Goal: Check status: Check status

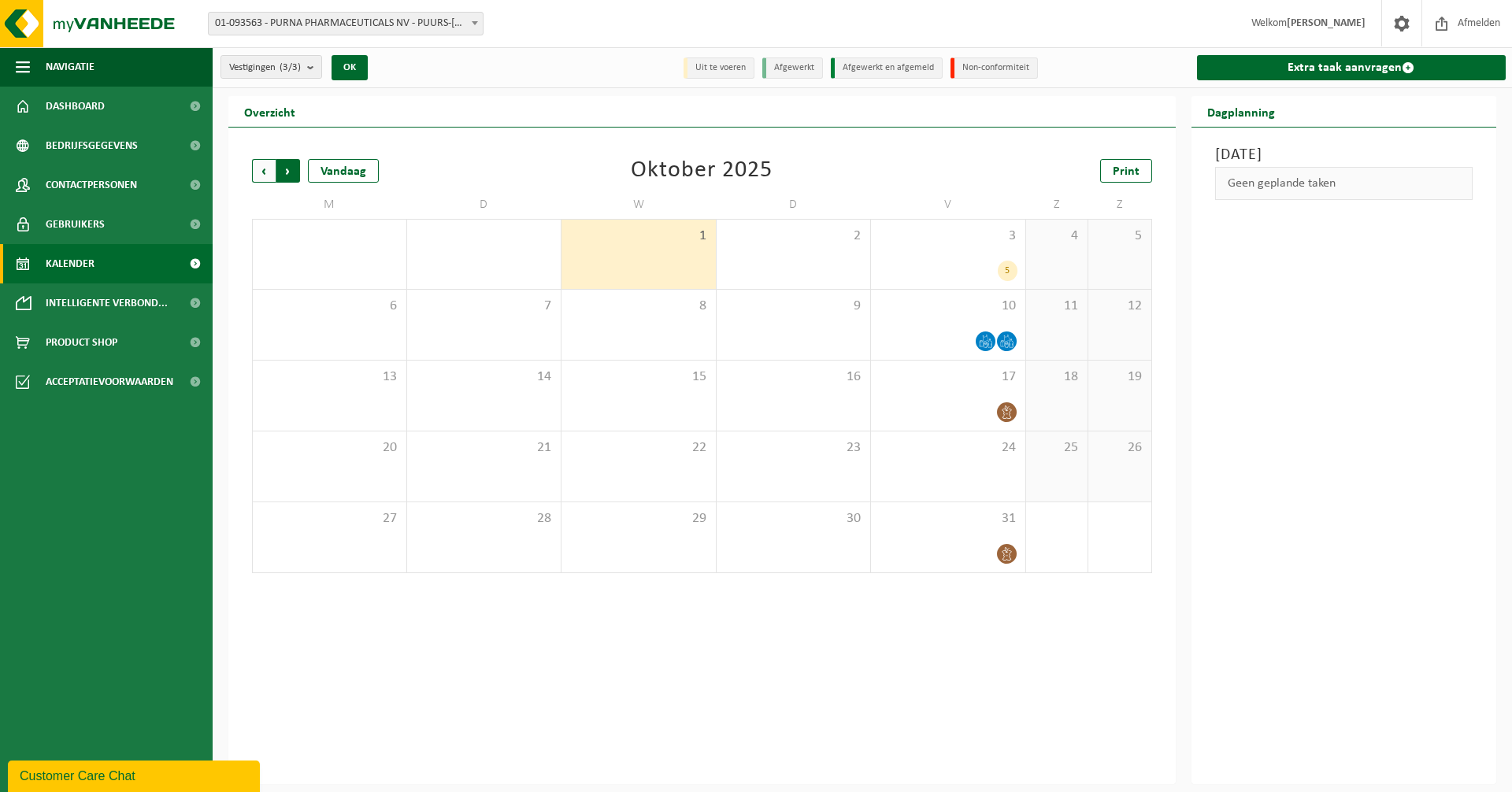
click at [263, 180] on span "Vorige" at bounding box center [264, 171] width 24 height 24
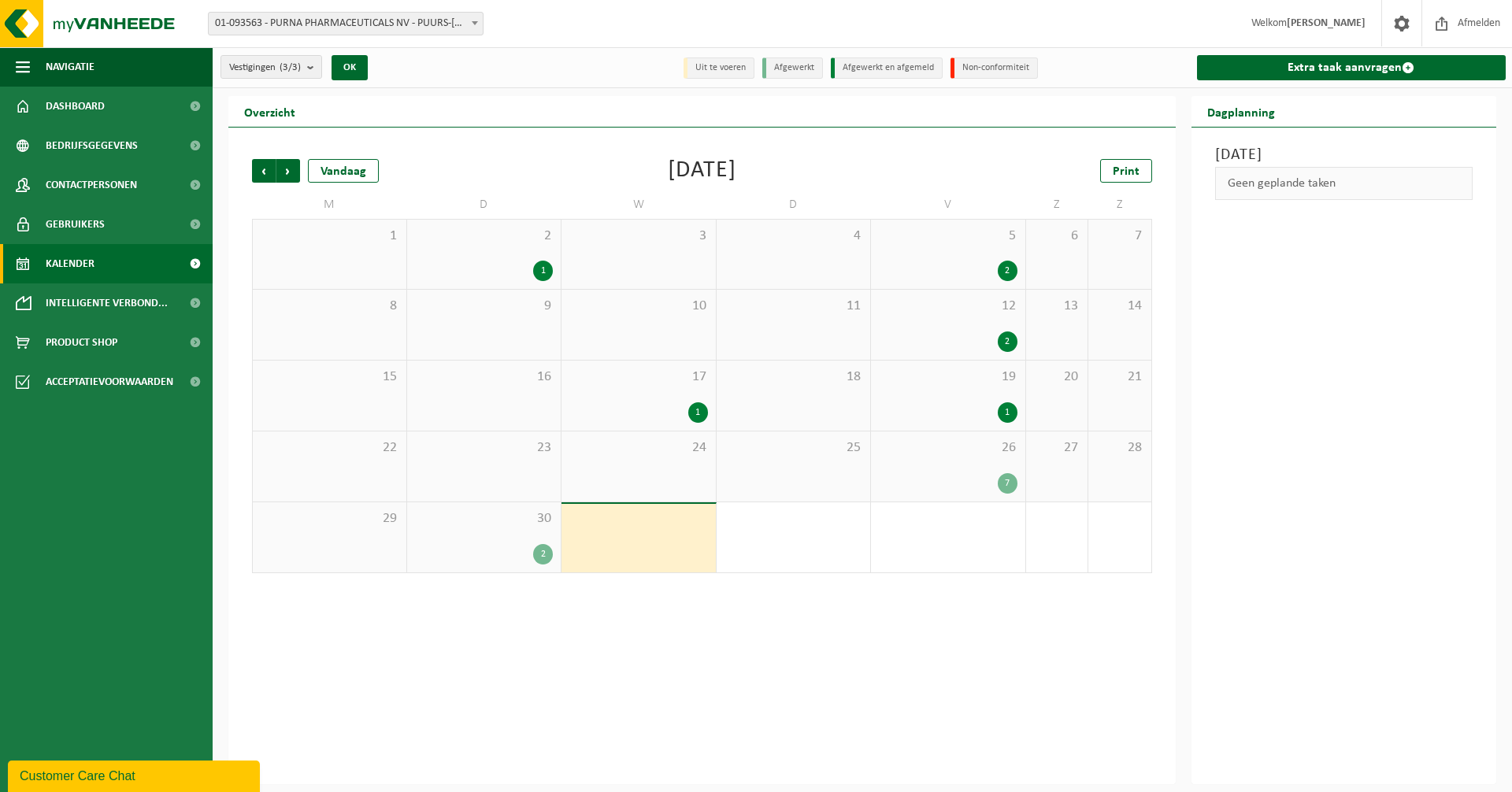
click at [1006, 484] on div "7" at bounding box center [1007, 483] width 20 height 21
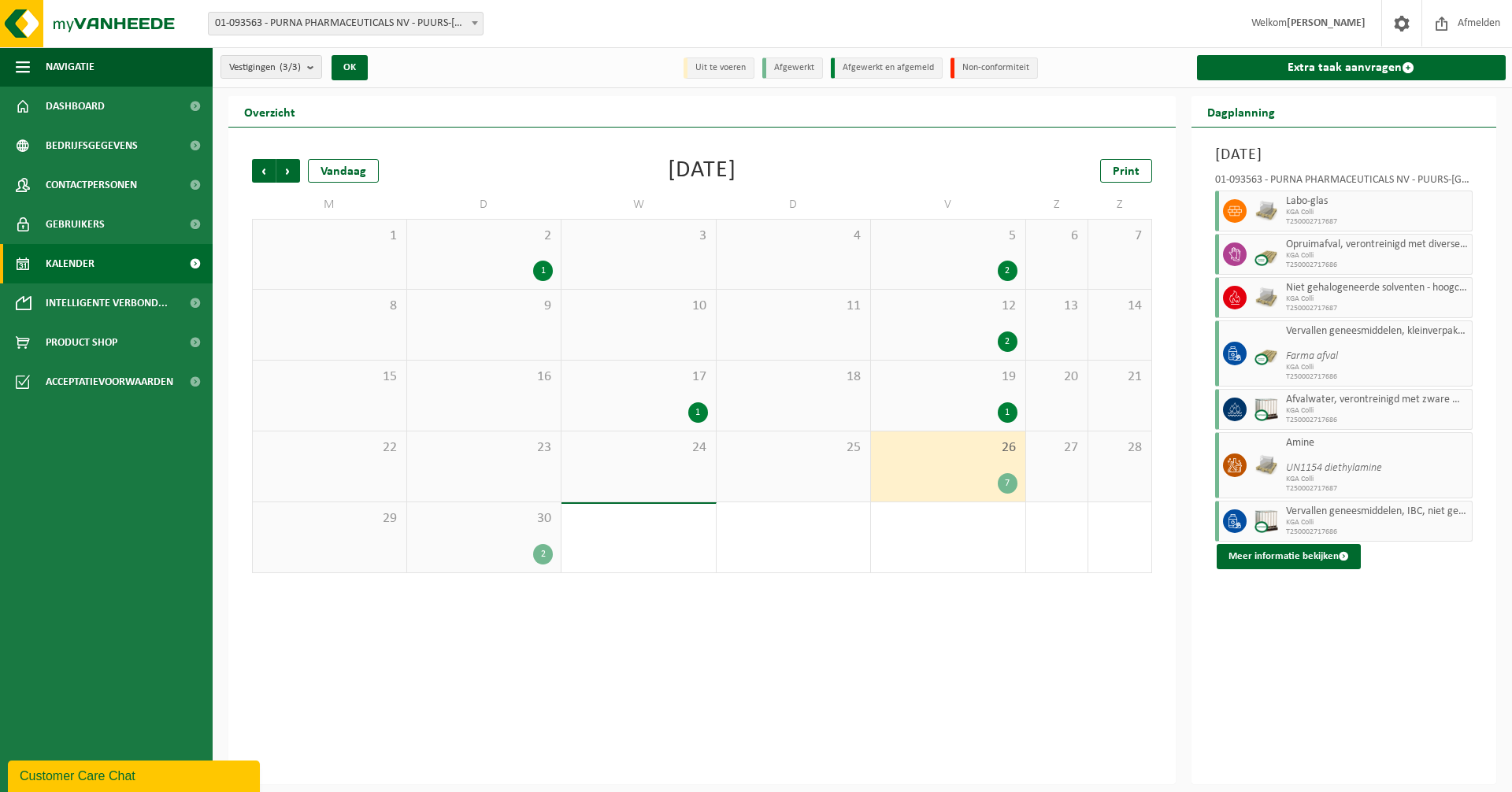
click at [537, 546] on div "2" at bounding box center [542, 554] width 20 height 21
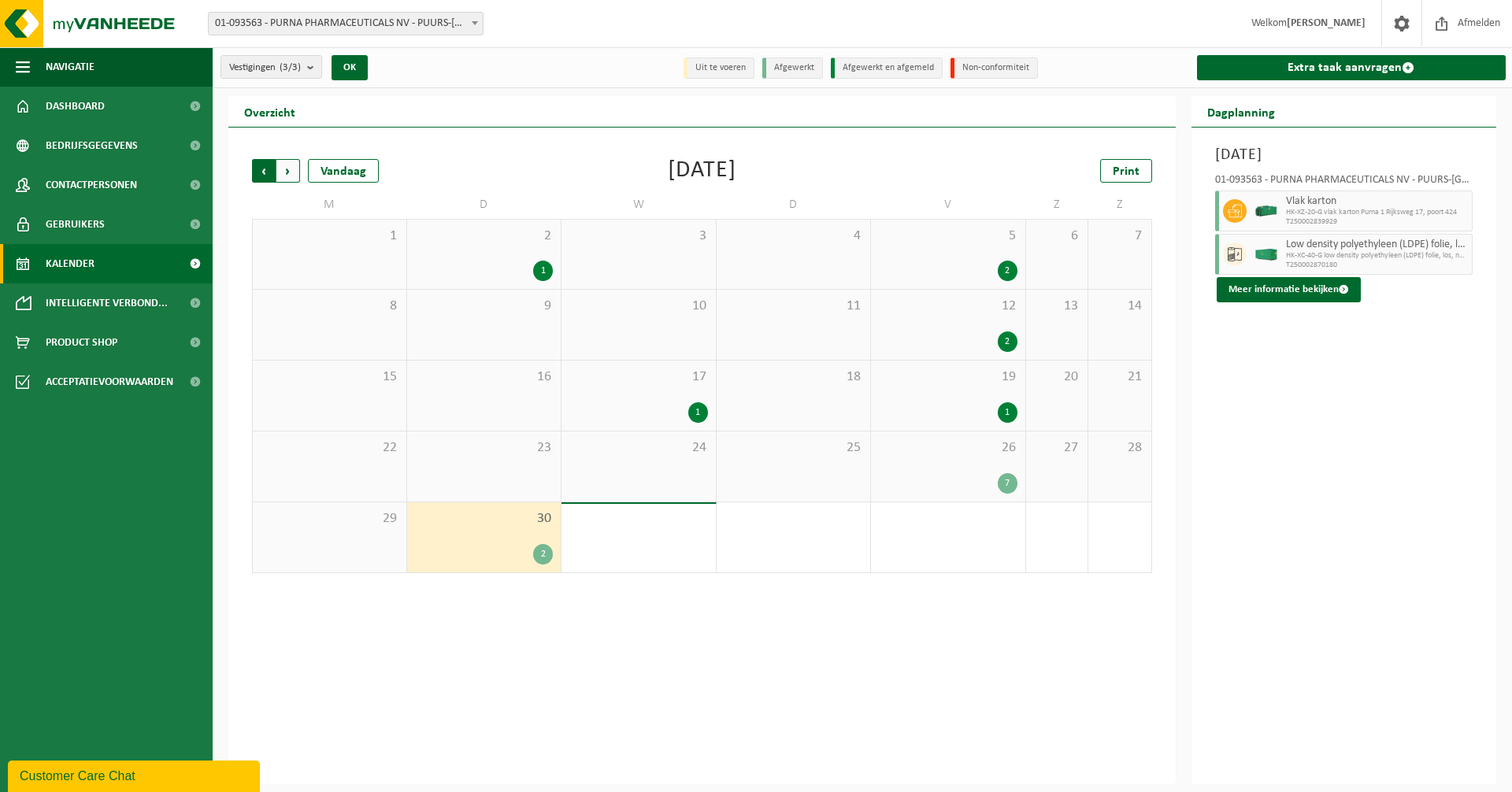
click at [289, 178] on span "Volgende" at bounding box center [288, 171] width 24 height 24
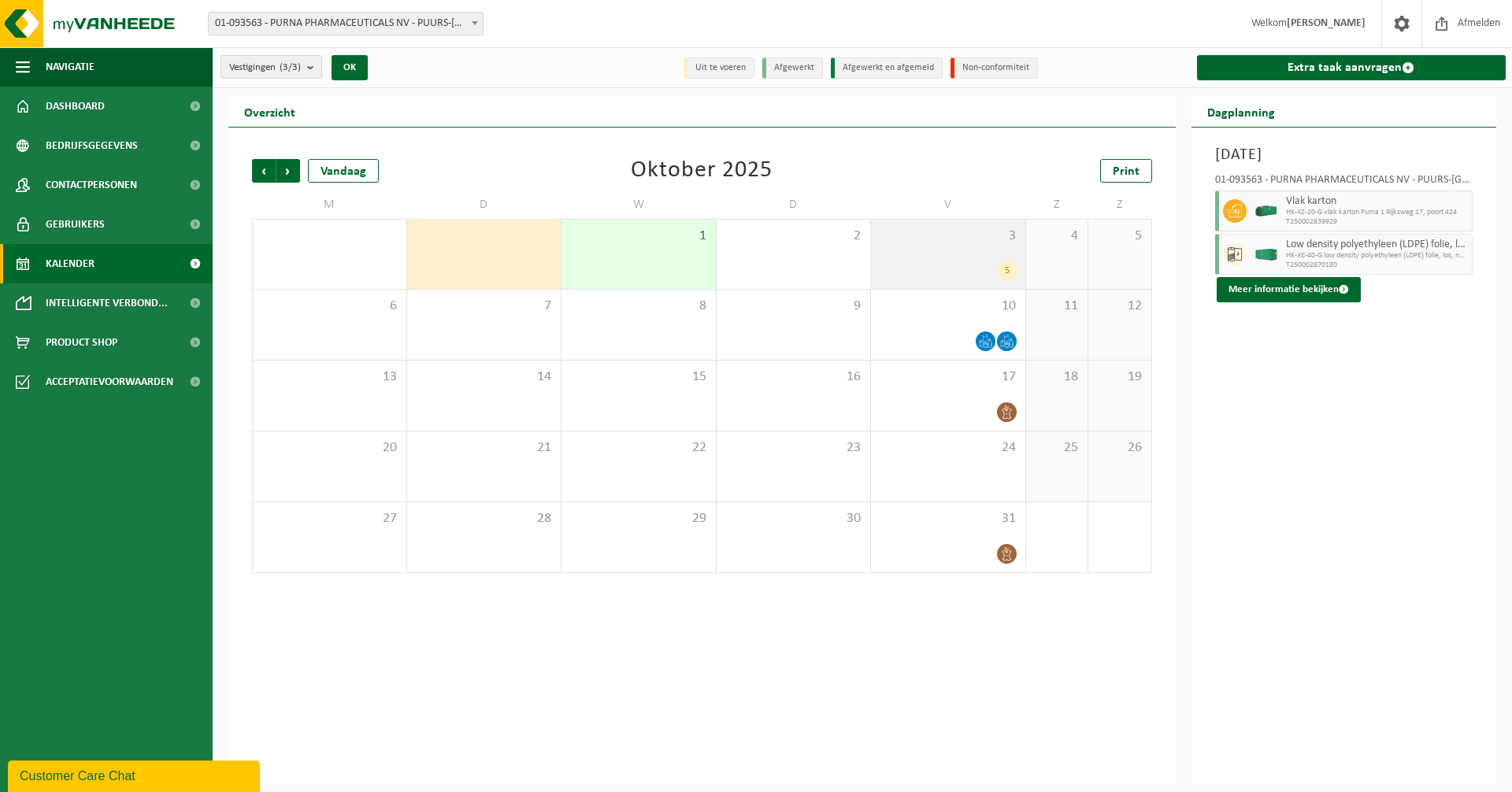
click at [992, 267] on div "5" at bounding box center [947, 271] width 138 height 21
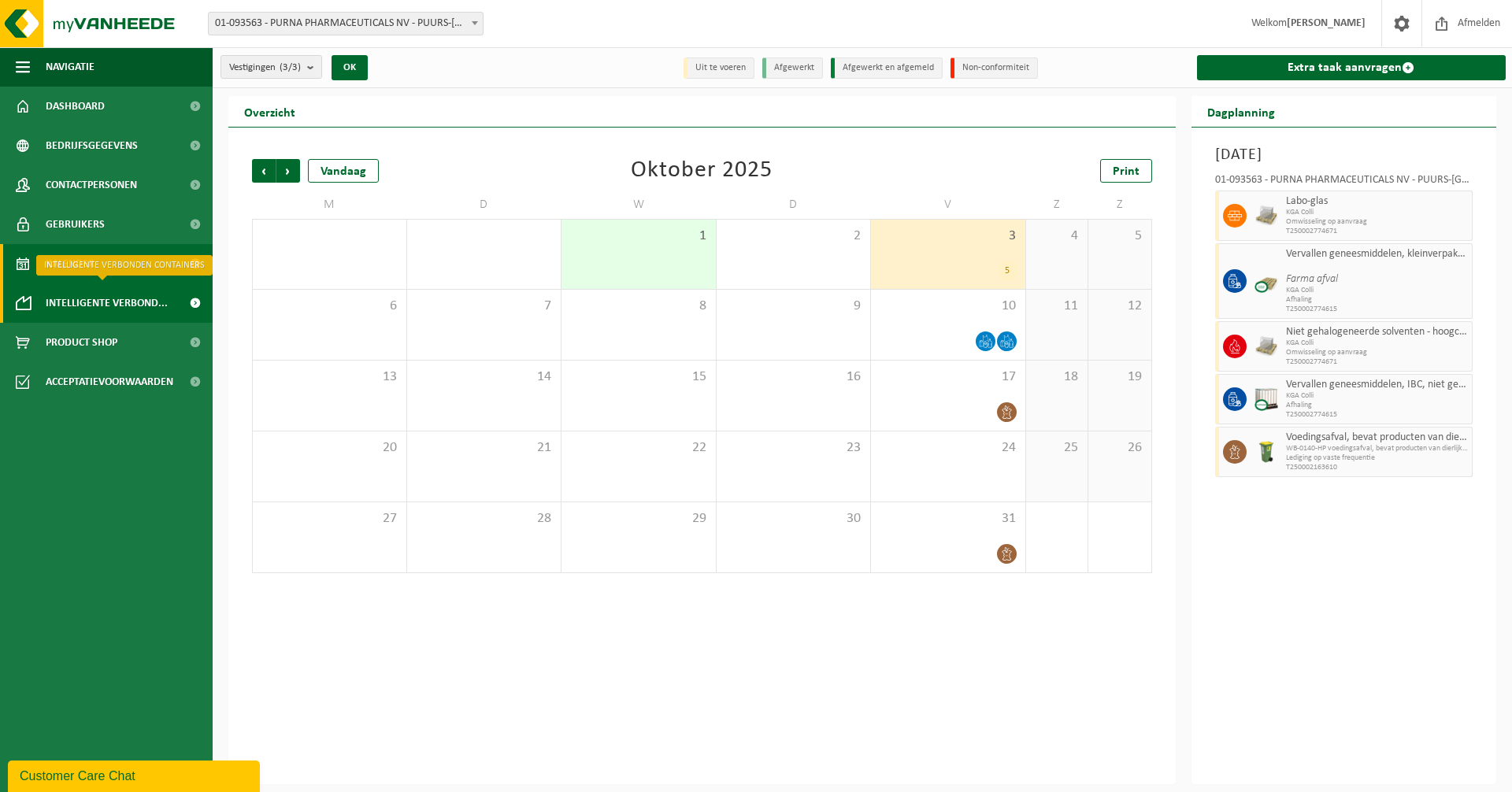
click at [62, 303] on span "Intelligente verbond..." at bounding box center [106, 303] width 122 height 39
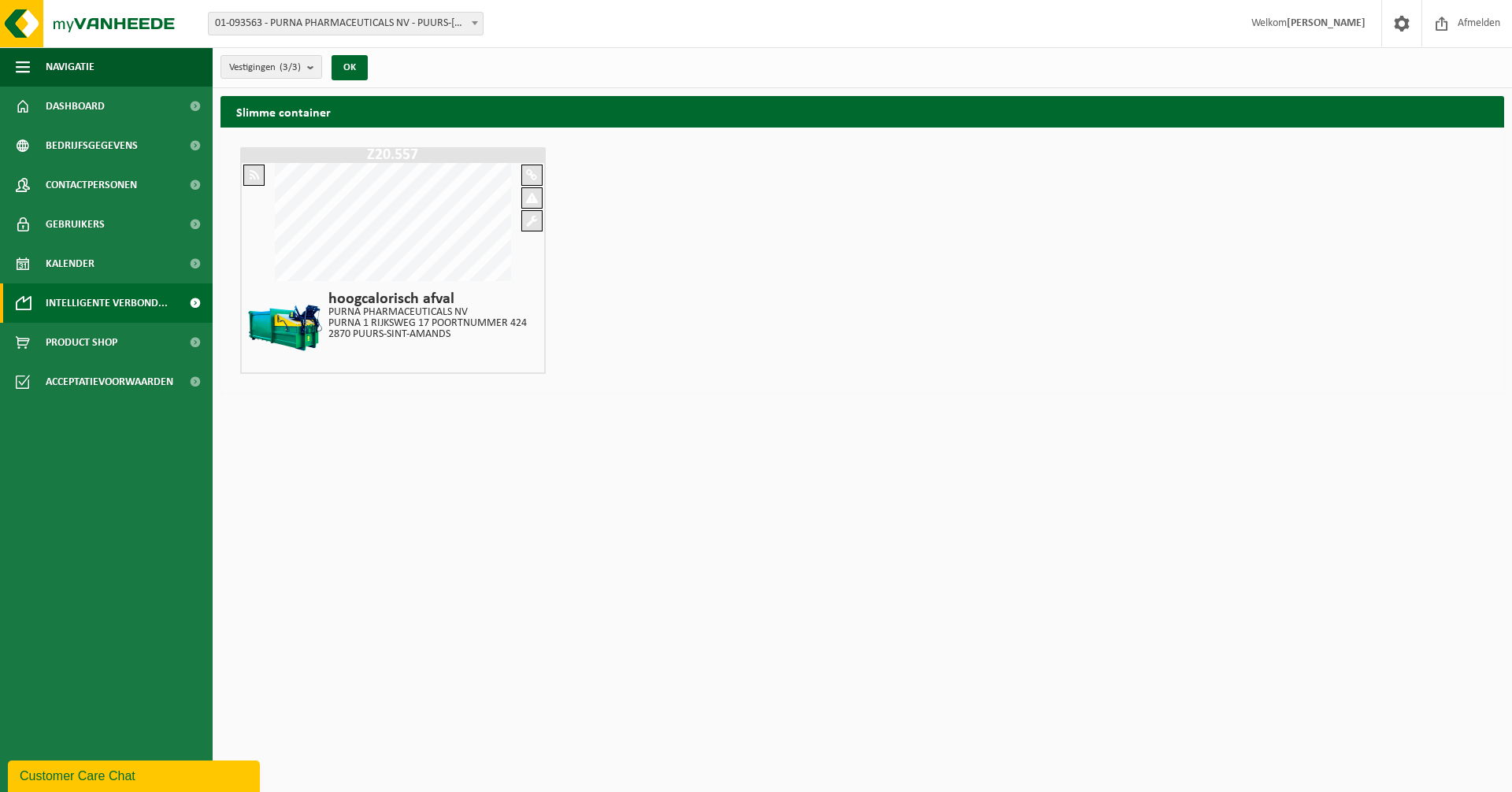
click at [386, 322] on p "PURNA 1 RIJKSWEG 17 POORTNUMMER 424" at bounding box center [427, 323] width 198 height 11
click at [187, 300] on span at bounding box center [195, 303] width 35 height 39
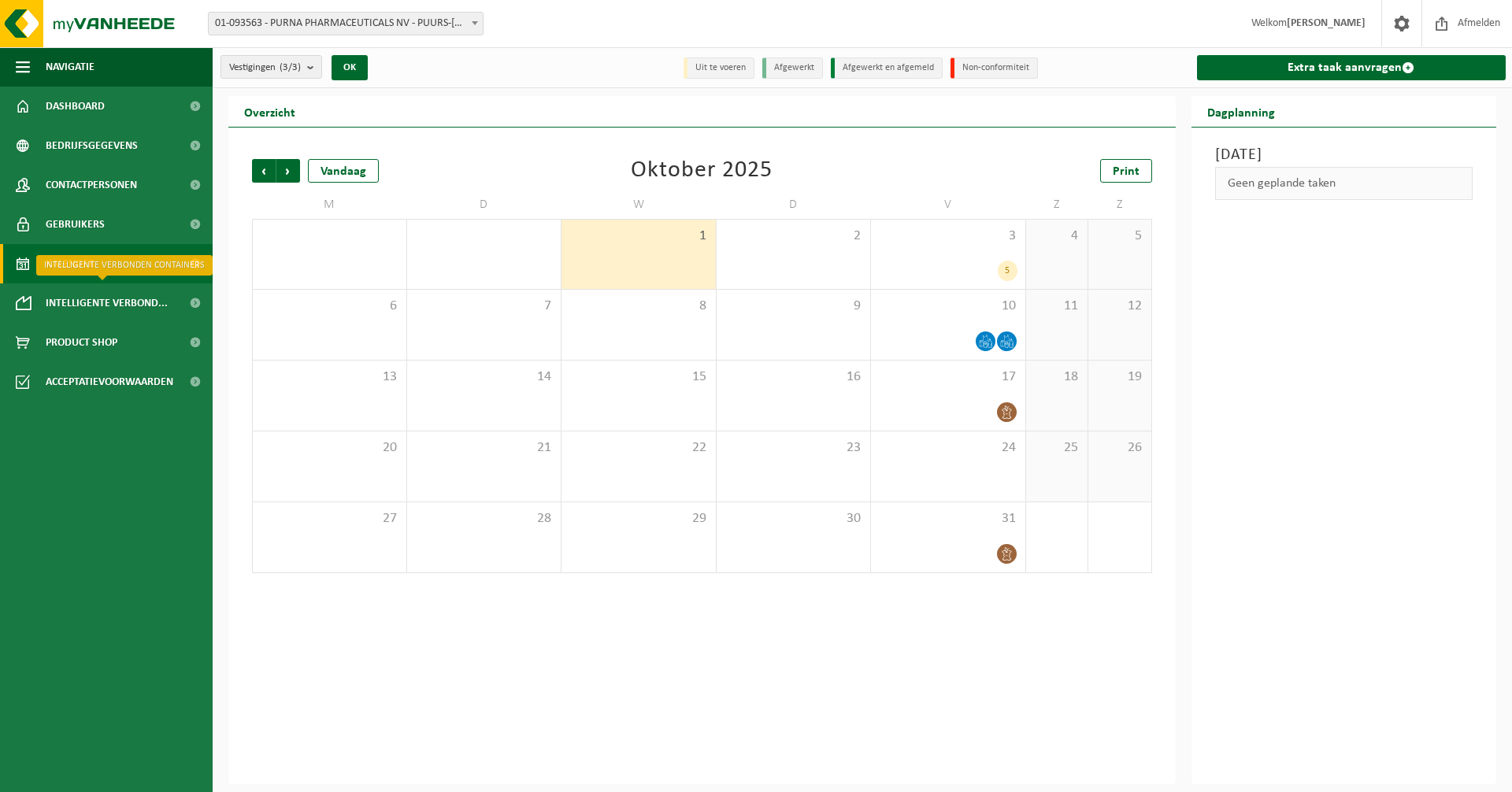
click at [91, 302] on span "Intelligente verbond..." at bounding box center [106, 303] width 122 height 39
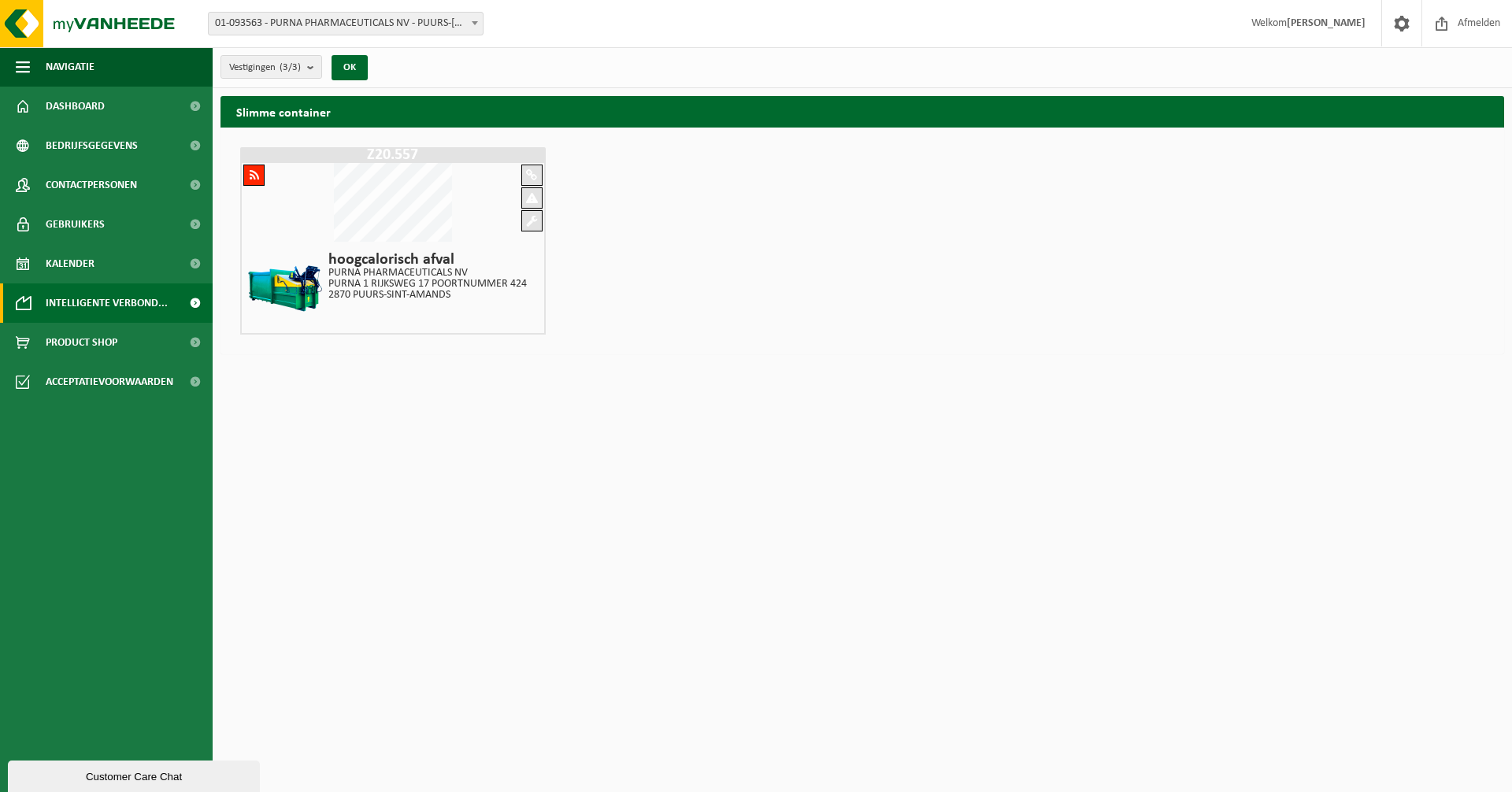
click at [249, 173] on span at bounding box center [254, 175] width 10 height 12
click at [530, 171] on span at bounding box center [531, 175] width 11 height 12
click at [528, 200] on span at bounding box center [531, 198] width 12 height 12
drag, startPoint x: 528, startPoint y: 218, endPoint x: 523, endPoint y: 230, distance: 13.0
click at [528, 219] on span at bounding box center [531, 220] width 11 height 12
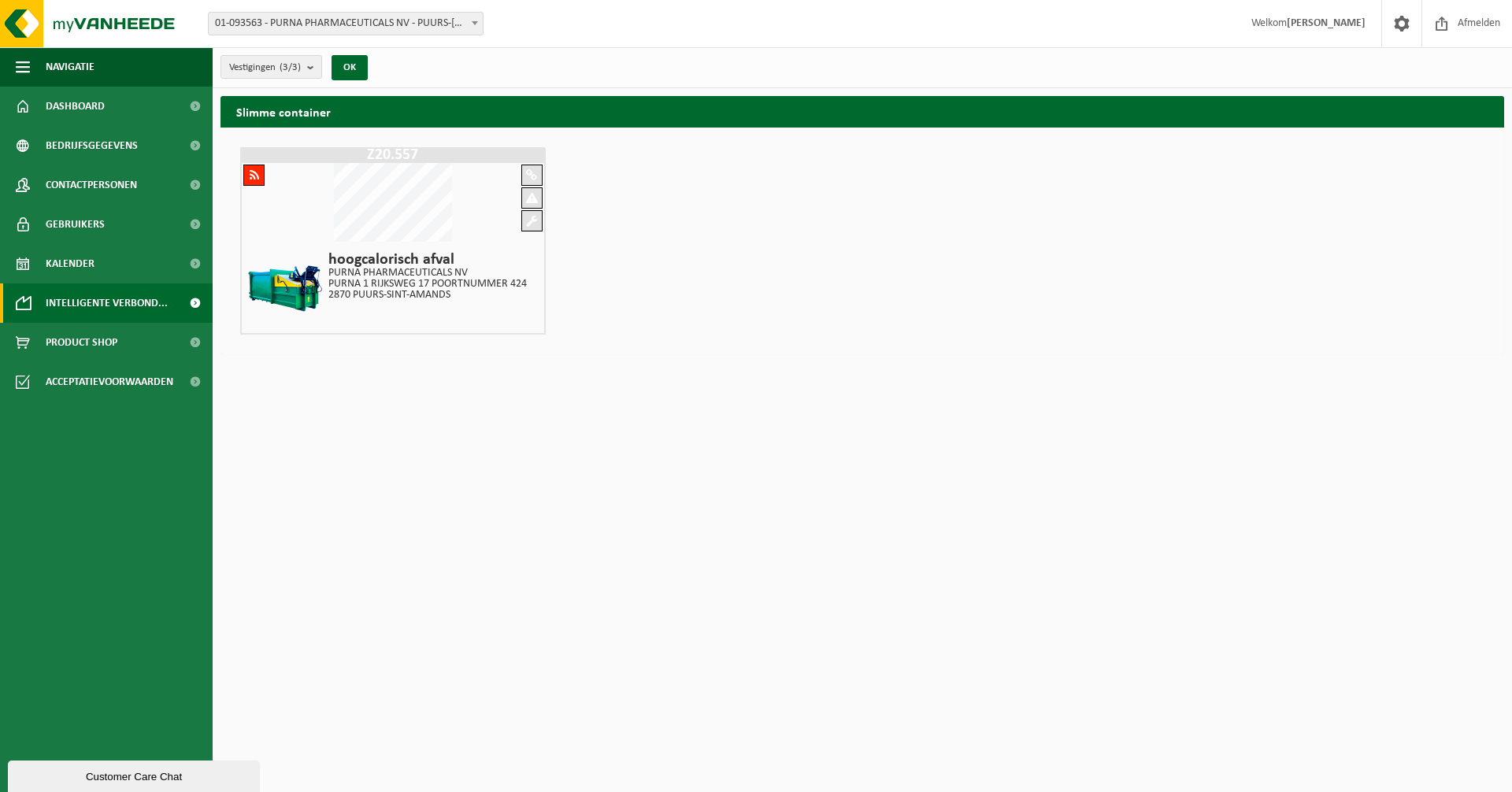
click at [427, 259] on h4 "hoogcalorisch afval" at bounding box center [427, 259] width 198 height 16
drag, startPoint x: 427, startPoint y: 259, endPoint x: 556, endPoint y: 279, distance: 130.5
click at [556, 279] on div "Z20.557 hoogcalorisch afval PURNA PHARMACEUTICALS NV PURNA 1 RIJKSWEG 17 POORTN…" at bounding box center [862, 240] width 1252 height 195
